Goal: Task Accomplishment & Management: Manage account settings

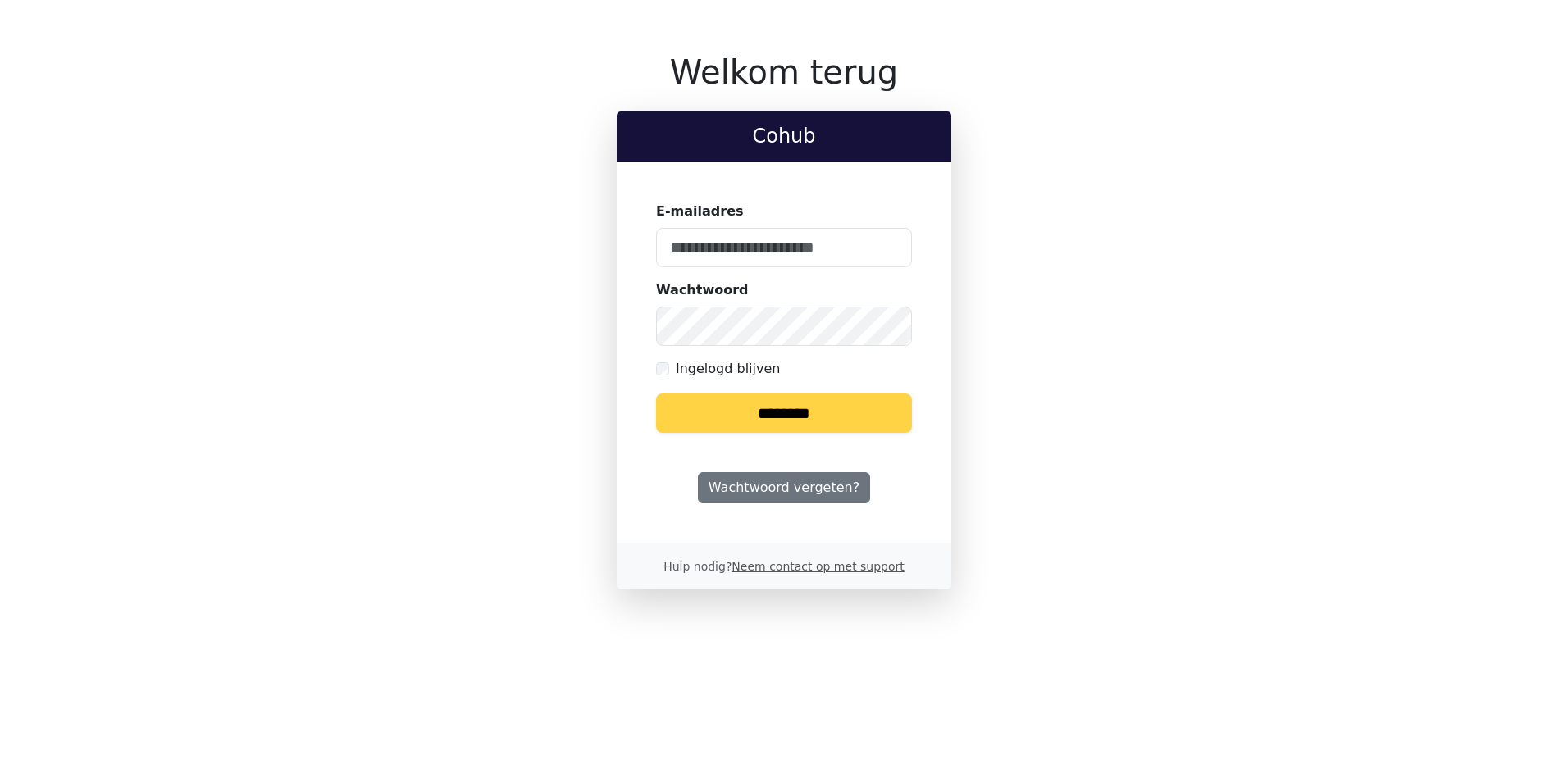
type input "**********"
click at [729, 406] on input "********" at bounding box center [783, 413] width 256 height 40
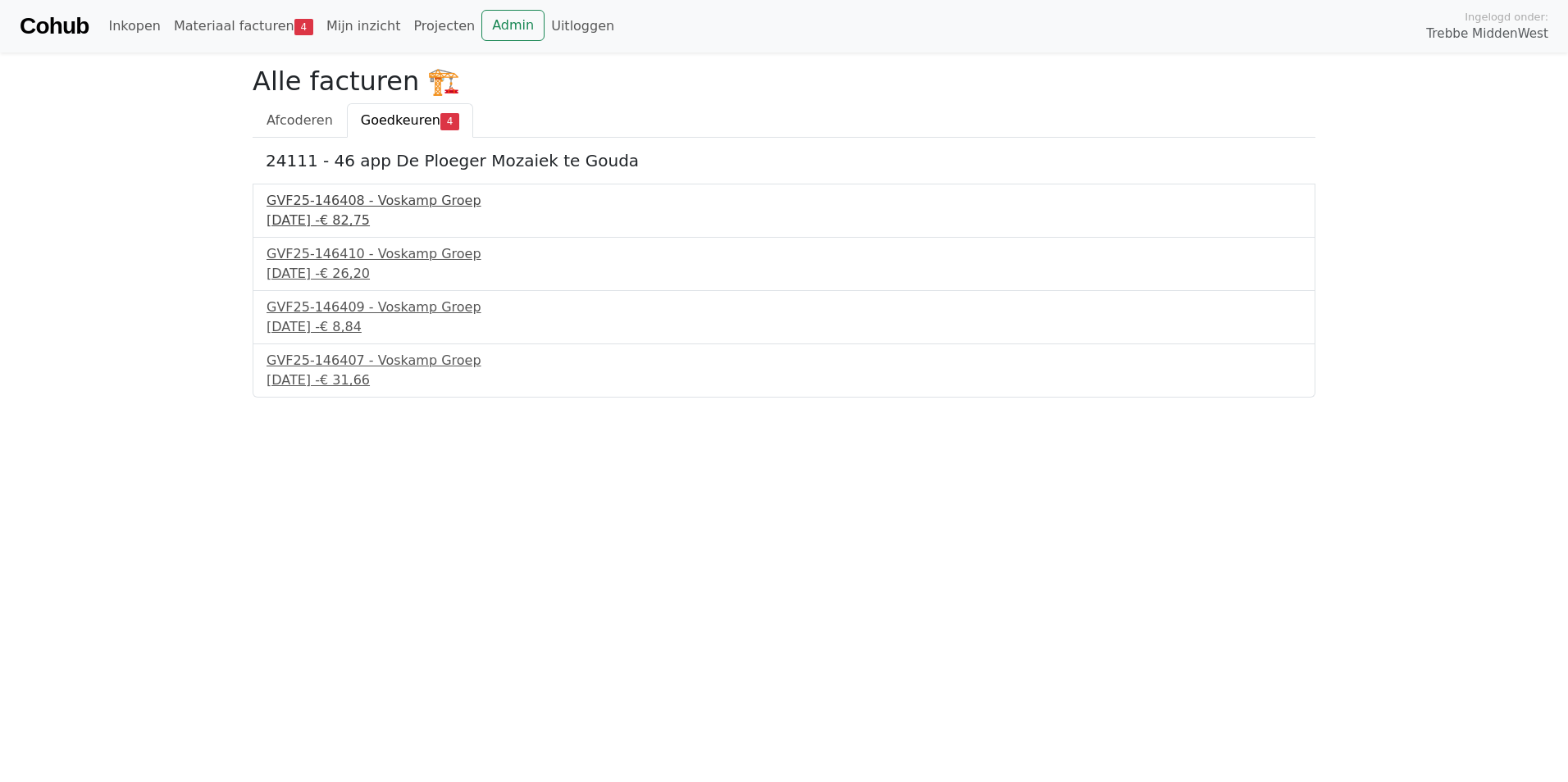
click at [306, 218] on div "8 september 2025 - € 82,75" at bounding box center [784, 220] width 1035 height 19
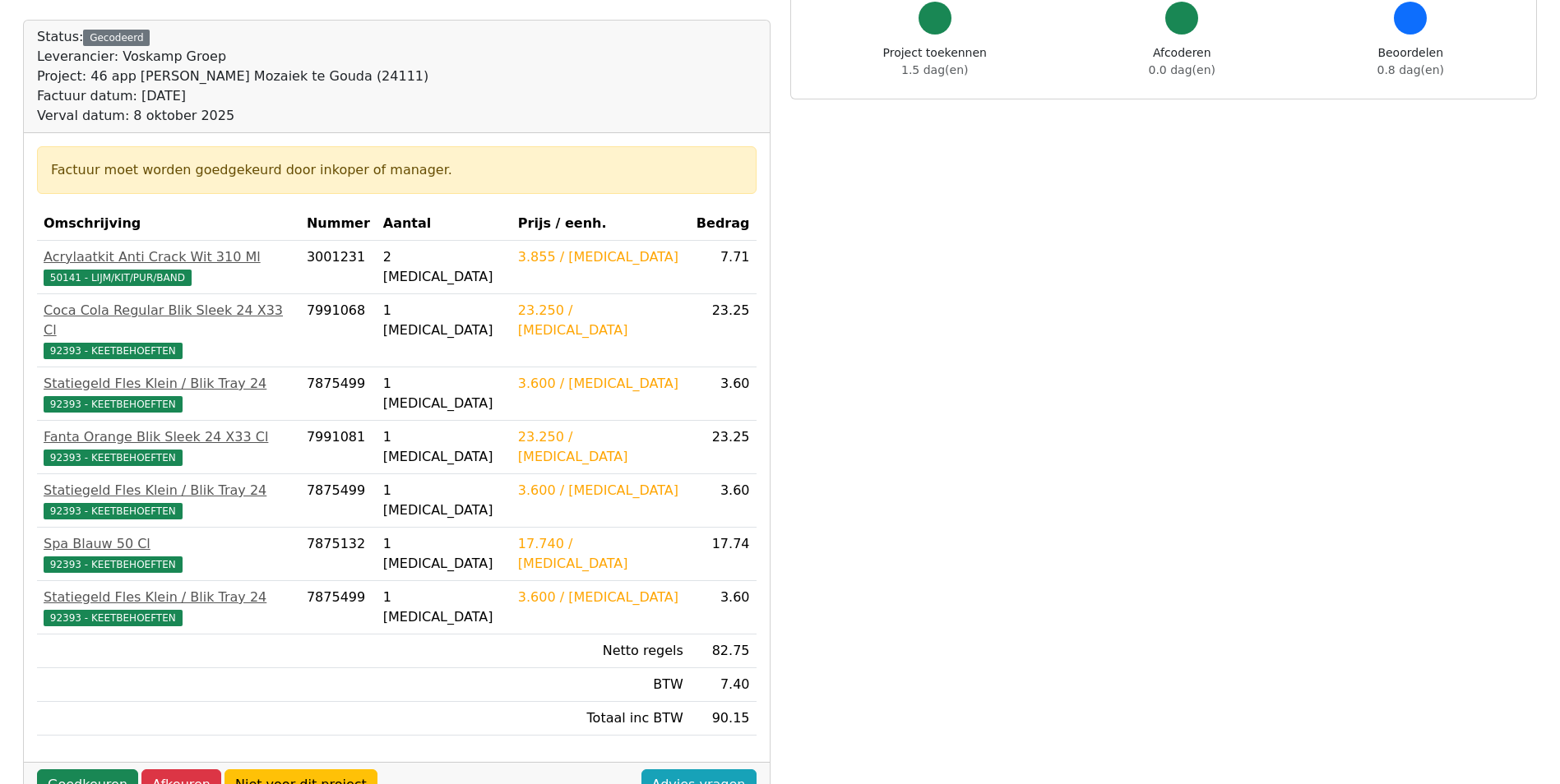
scroll to position [165, 0]
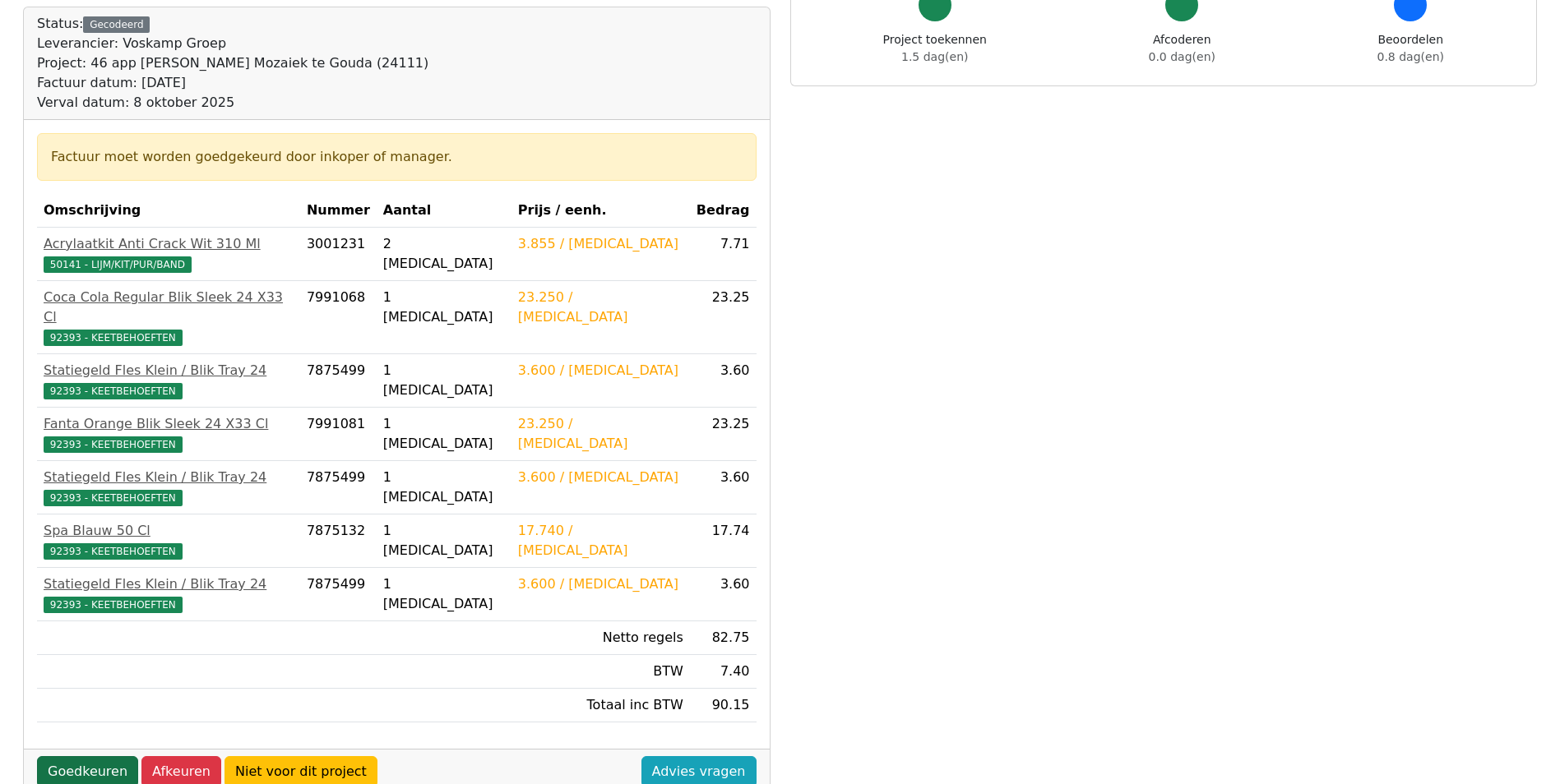
click at [90, 759] on link "Goedkeuren" at bounding box center [87, 771] width 101 height 31
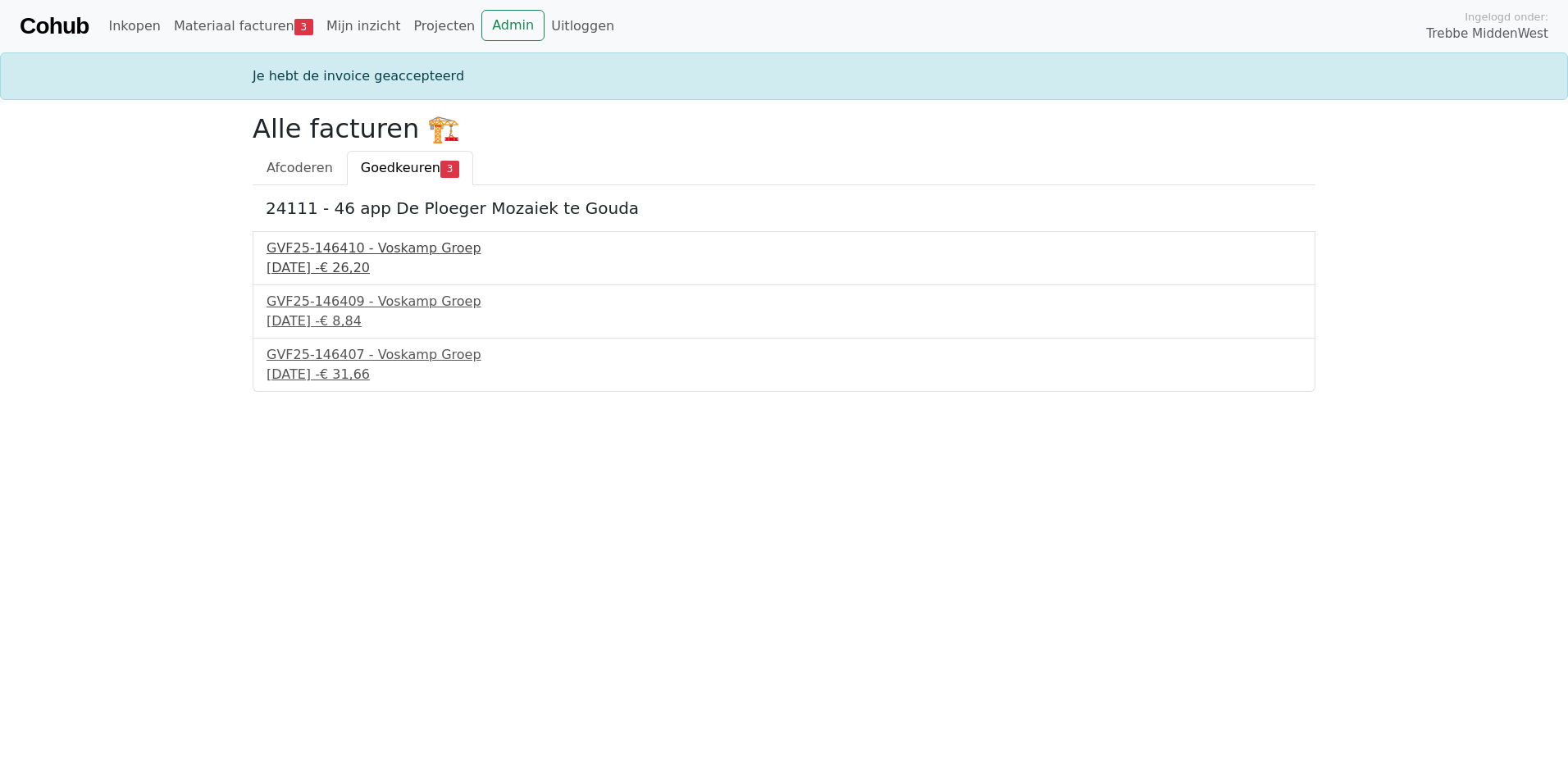
click at [345, 258] on div "GVF25-146410 - Voskamp Groep" at bounding box center [784, 248] width 1035 height 19
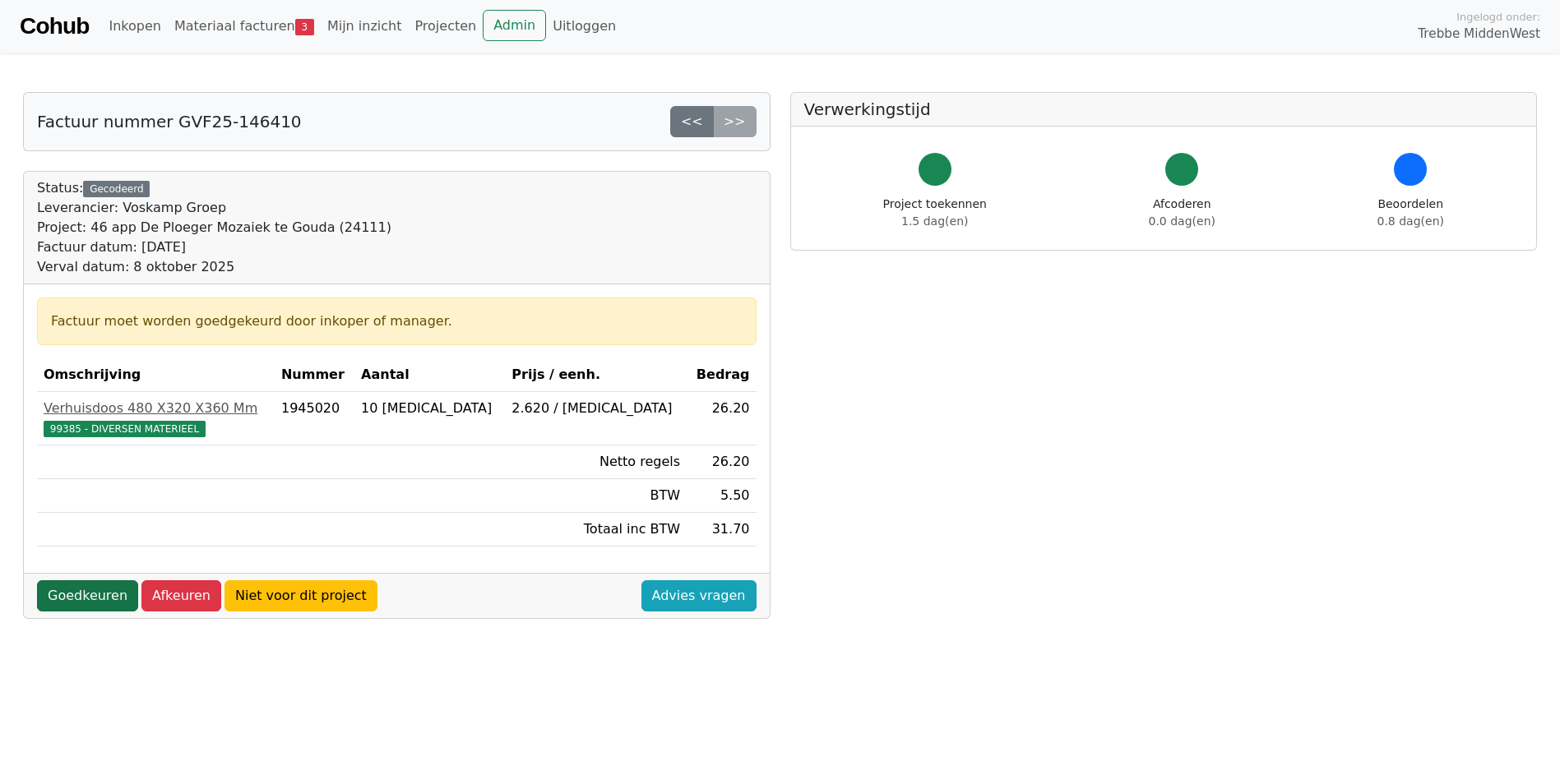
click at [87, 590] on link "Goedkeuren" at bounding box center [87, 596] width 101 height 31
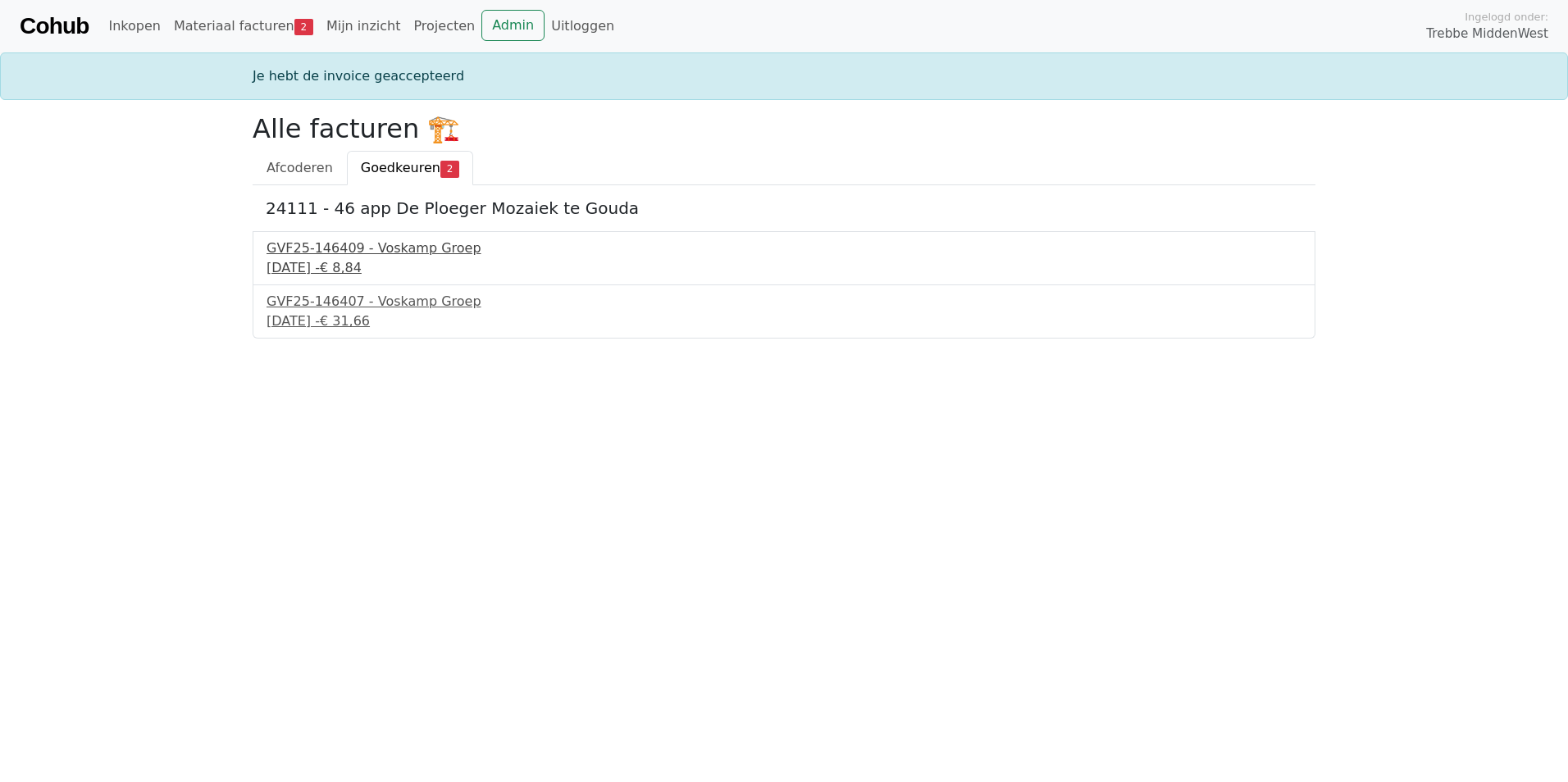
click at [324, 251] on div "GVF25-146409 - Voskamp Groep" at bounding box center [784, 248] width 1035 height 19
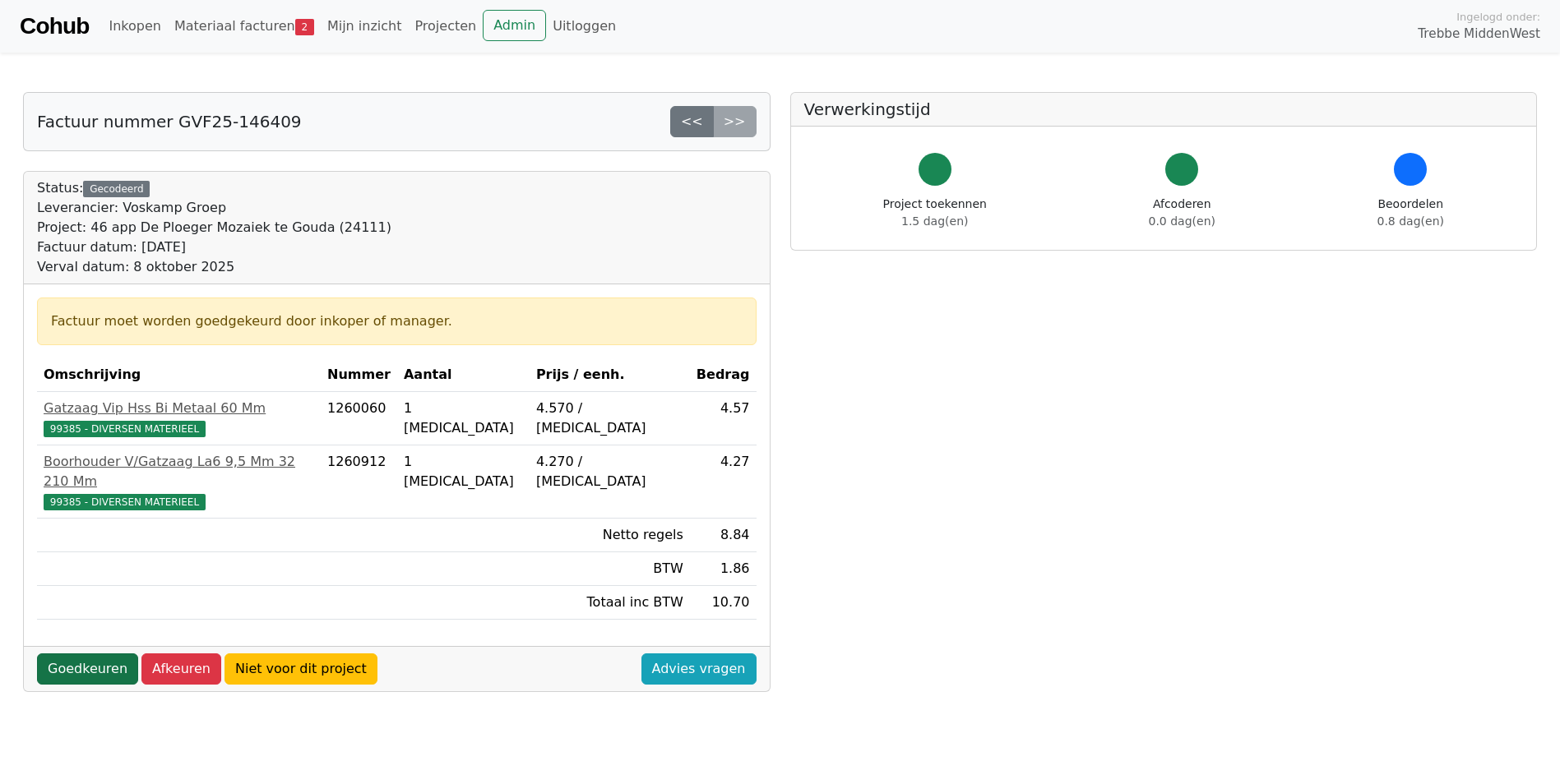
click at [95, 656] on link "Goedkeuren" at bounding box center [87, 669] width 101 height 31
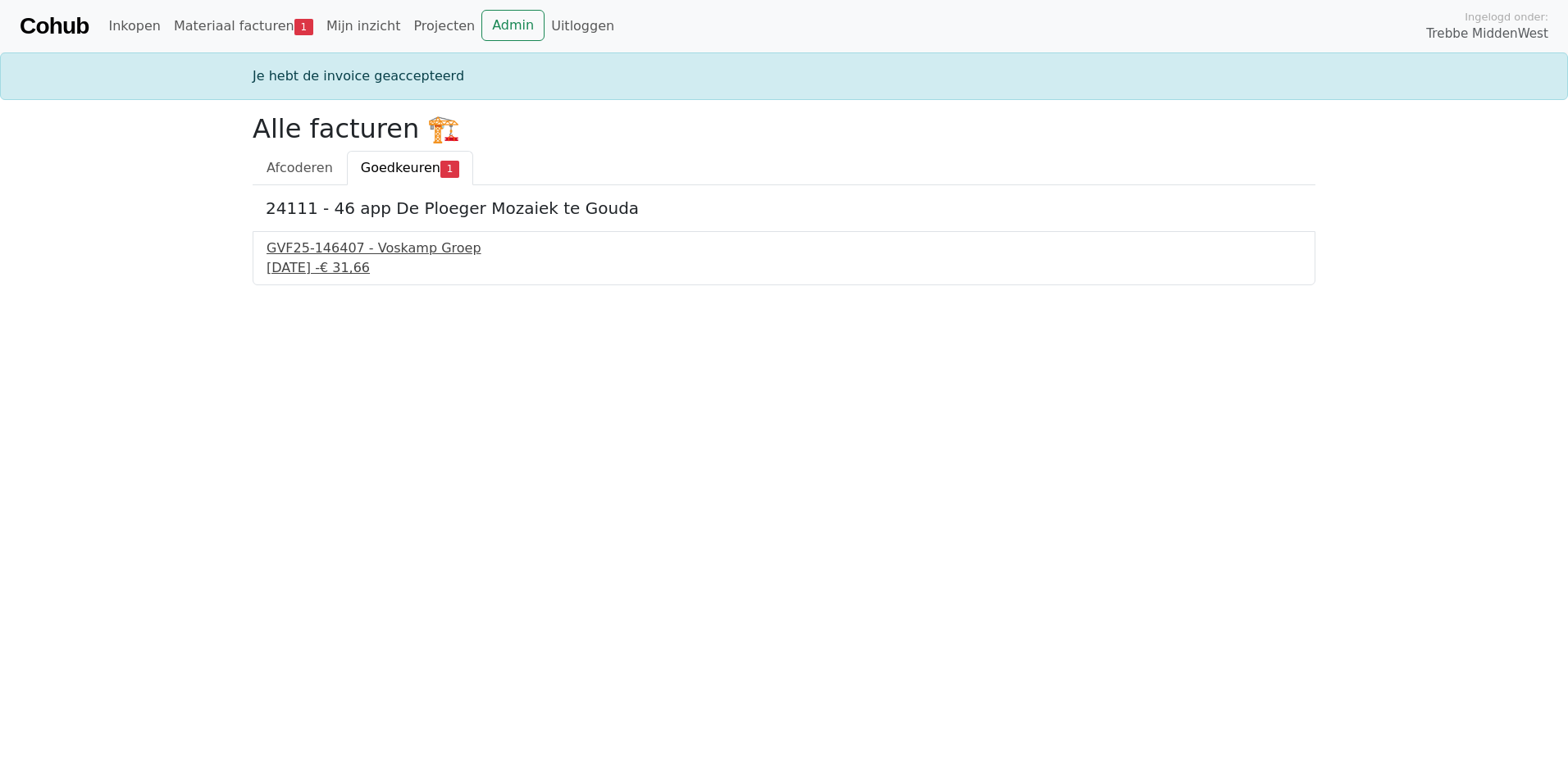
click at [324, 259] on div "8 september 2025 - € 31,66" at bounding box center [784, 267] width 1035 height 19
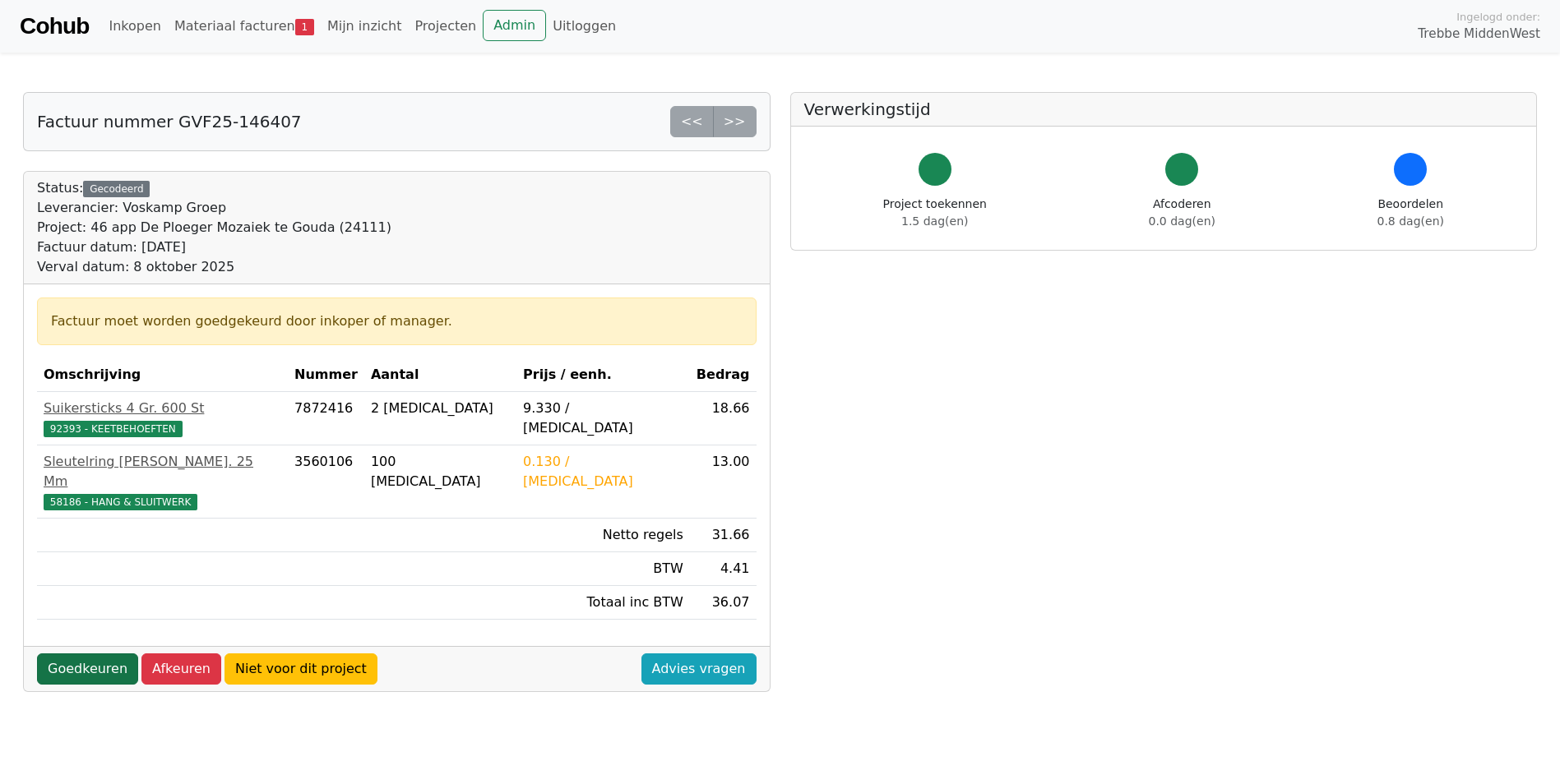
click at [98, 655] on link "Goedkeuren" at bounding box center [87, 669] width 101 height 31
